Goal: Information Seeking & Learning: Learn about a topic

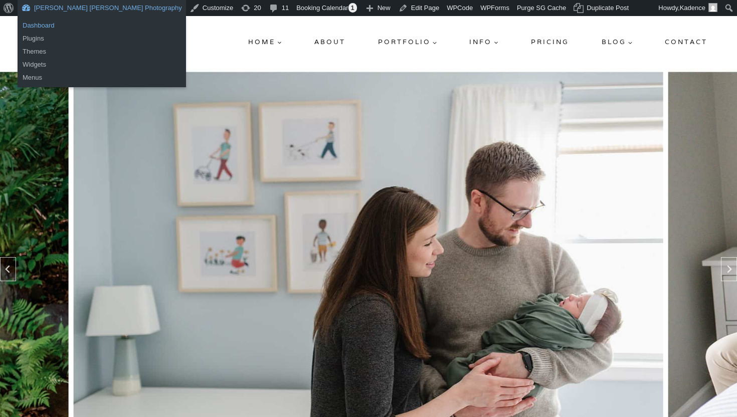
click at [46, 26] on link "Dashboard" at bounding box center [102, 25] width 168 height 13
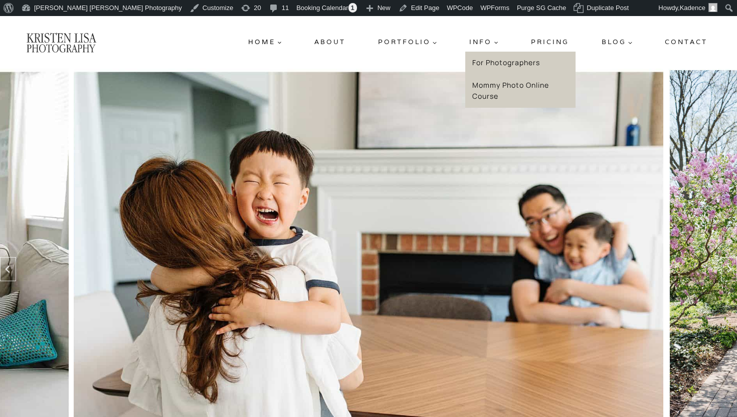
click at [499, 94] on link "Mommy Photo Online Course" at bounding box center [520, 91] width 110 height 34
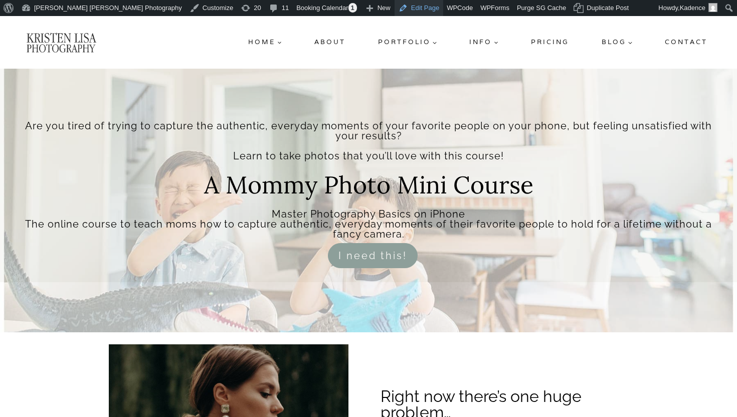
click at [394, 10] on link "Edit Page" at bounding box center [418, 8] width 49 height 16
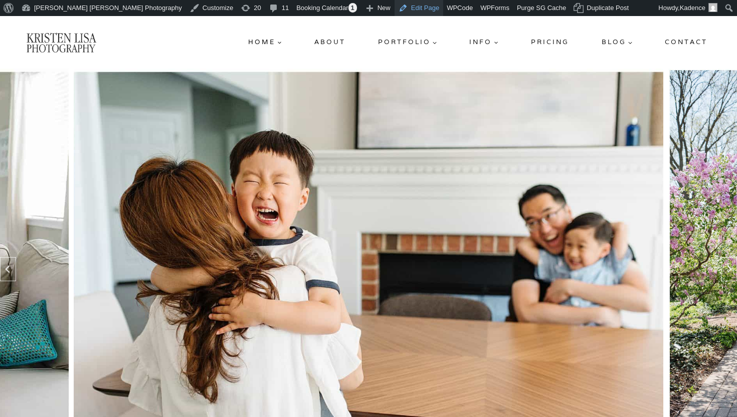
click at [394, 5] on link "Edit Page" at bounding box center [418, 8] width 49 height 16
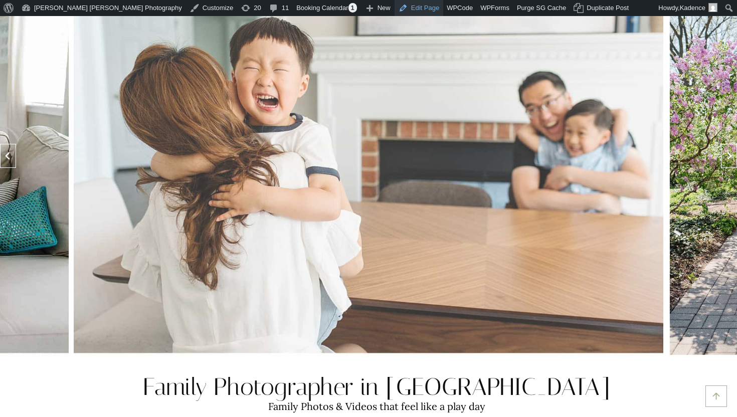
scroll to position [393, 0]
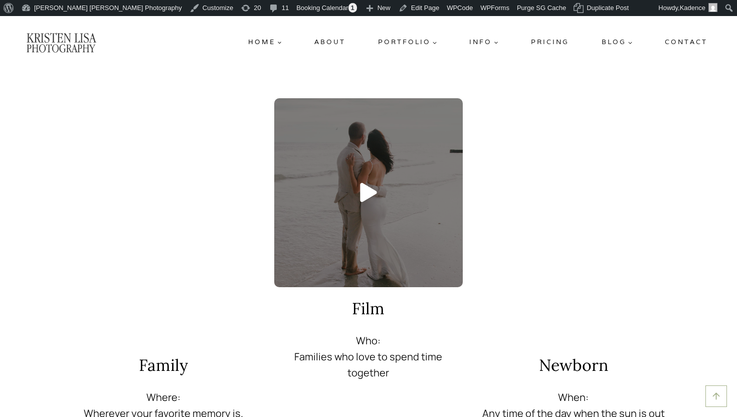
scroll to position [1537, 0]
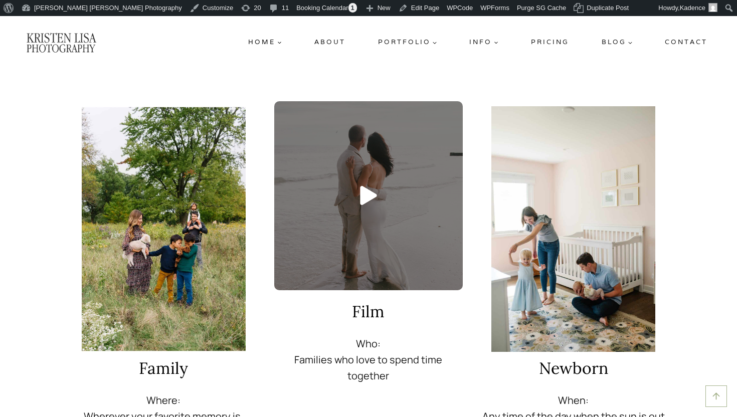
click at [370, 186] on icon at bounding box center [368, 195] width 17 height 19
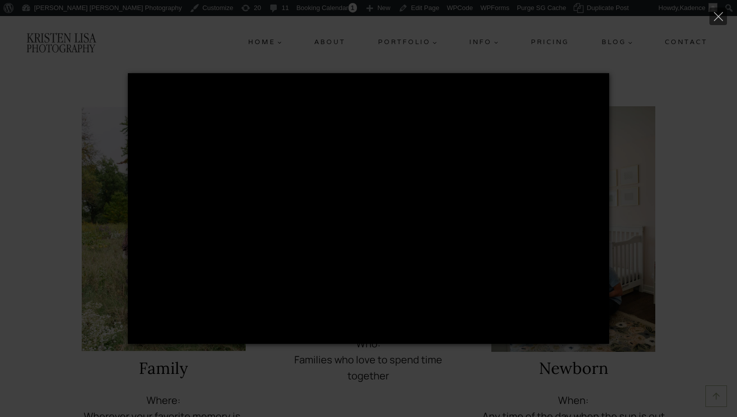
type input "****"
click at [666, 137] on div "Pause Play % buffered 00:00 -00:21 Unmute Mute Disable captions Enable captions…" at bounding box center [368, 208] width 737 height 271
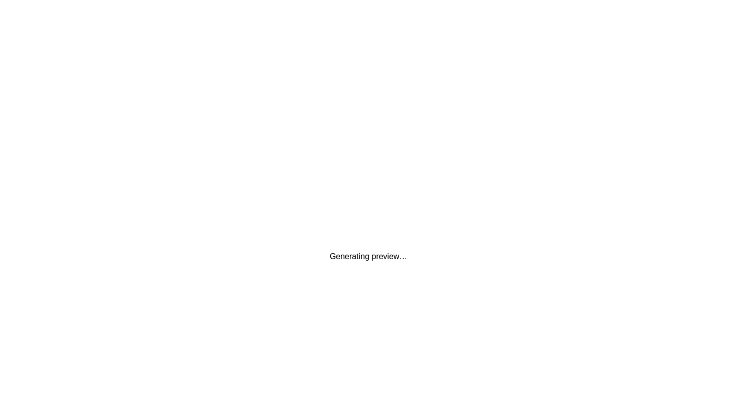
scroll to position [0, 0]
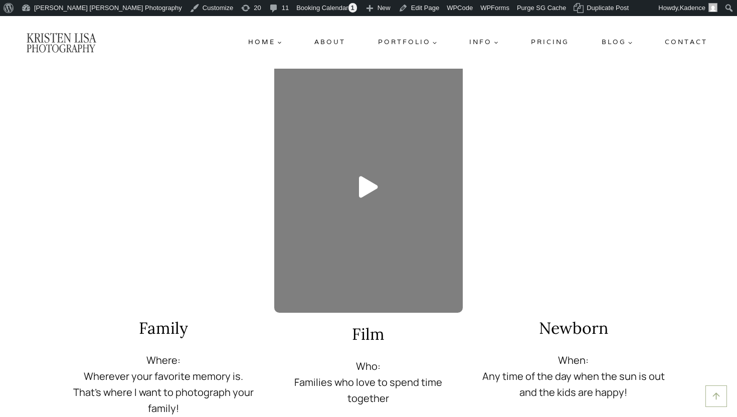
scroll to position [1544, 0]
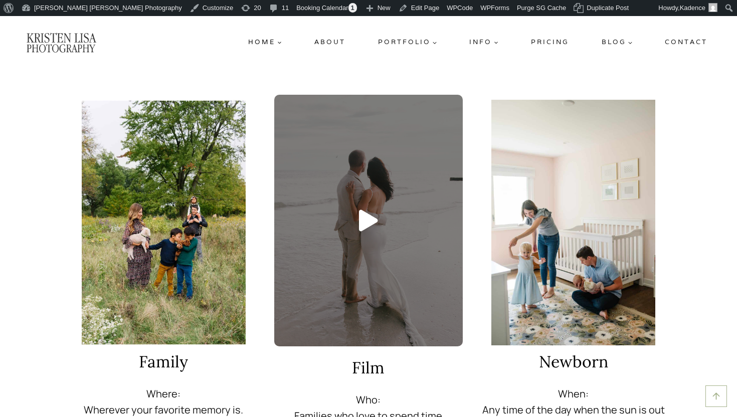
click at [366, 209] on icon at bounding box center [368, 220] width 19 height 22
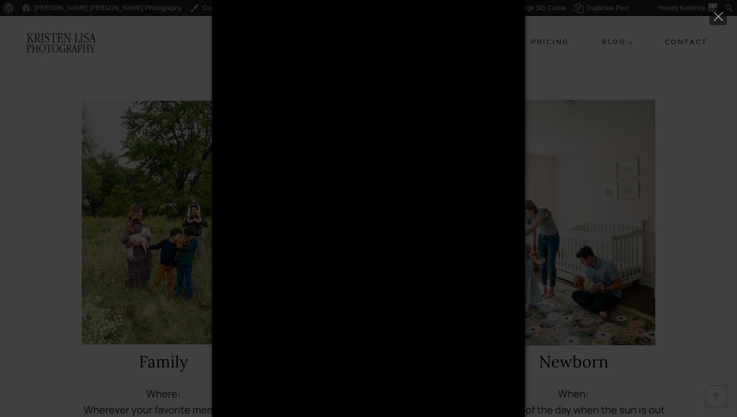
type input "****"
click at [565, 184] on div "Pause Play % buffered 00:00 -00:20 Unmute Mute Disable captions Enable captions…" at bounding box center [368, 208] width 737 height 417
